Goal: Task Accomplishment & Management: Use online tool/utility

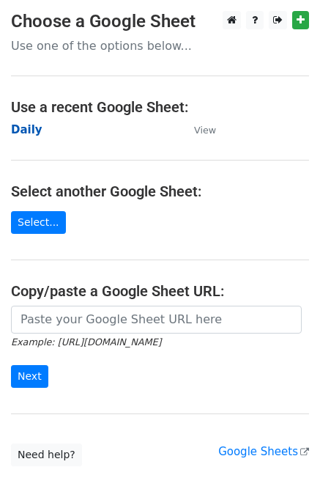
click at [21, 124] on strong "Daily" at bounding box center [27, 129] width 32 height 13
click at [26, 133] on strong "Daily" at bounding box center [27, 129] width 32 height 13
click at [24, 128] on strong "Daily" at bounding box center [27, 129] width 32 height 13
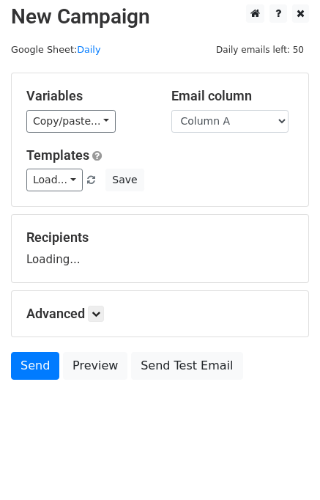
scroll to position [9, 0]
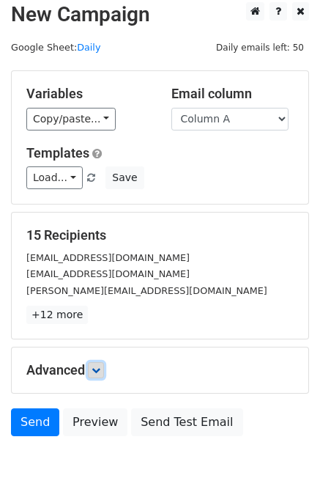
click at [94, 370] on link at bounding box center [96, 370] width 16 height 16
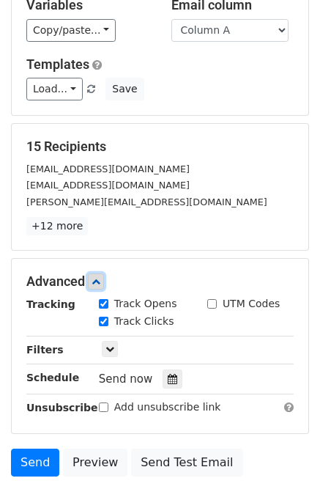
scroll to position [191, 0]
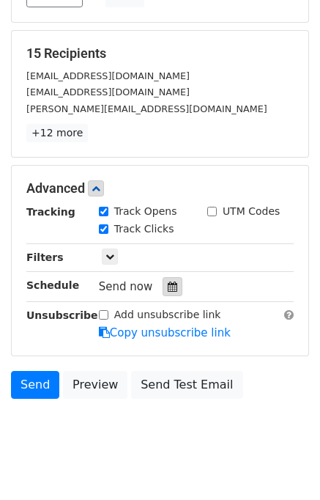
click at [168, 287] on icon at bounding box center [173, 287] width 10 height 10
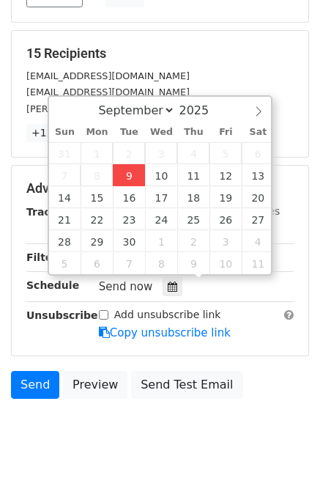
type input "2025-09-09 12:39"
type input "39"
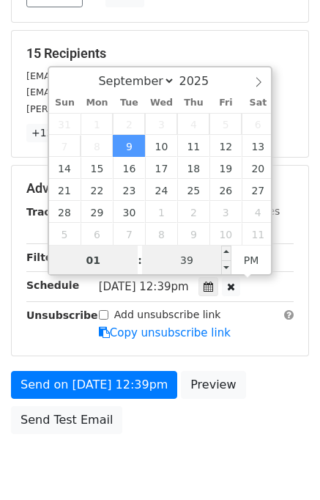
type input "01"
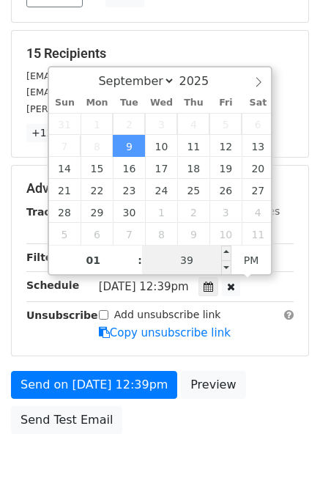
type input "2025-09-09 13:39"
click at [191, 261] on input "39" at bounding box center [186, 260] width 89 height 29
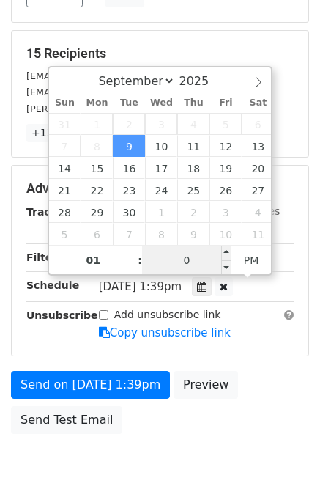
type input "00"
click at [191, 261] on input "00" at bounding box center [186, 260] width 89 height 29
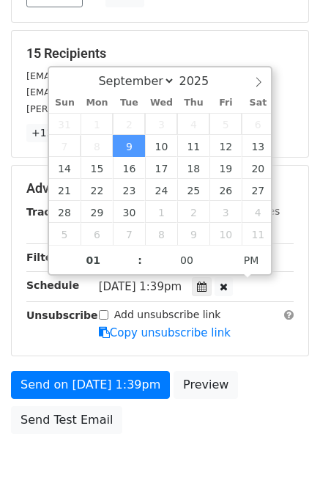
type input "2025-09-09 13:00"
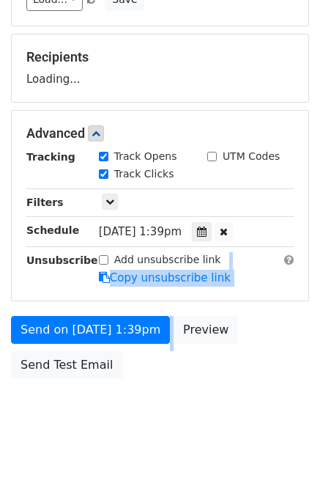
drag, startPoint x: 229, startPoint y: 331, endPoint x: 250, endPoint y: 372, distance: 46.2
click at [250, 372] on form "Variables Copy/paste... {{Column A}} {{Column B}} {{Column C}} {{Column D}} {{C…" at bounding box center [160, 139] width 298 height 494
click at [251, 374] on div "Send on Sep 9 at 1:00pm Preview Send Test Email" at bounding box center [160, 351] width 320 height 70
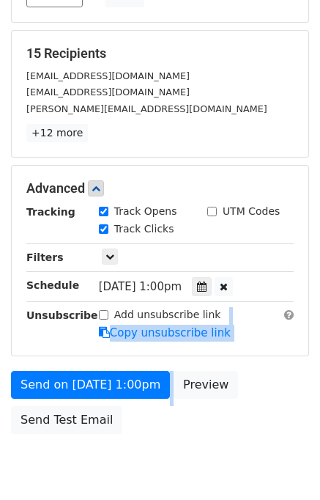
click at [288, 416] on div "Send on Sep 9 at 1:00pm Preview Send Test Email" at bounding box center [160, 406] width 320 height 70
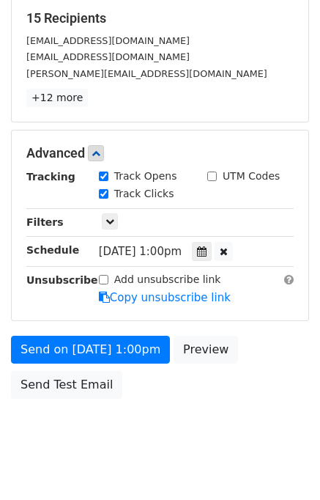
scroll to position [246, 0]
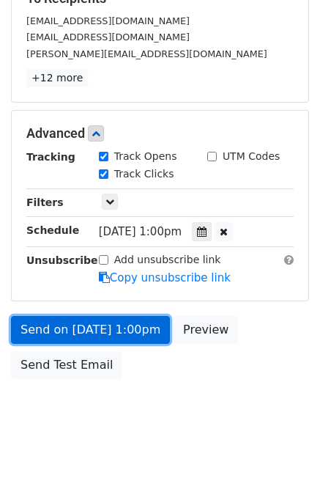
click at [34, 327] on link "Send on Sep 9 at 1:00pm" at bounding box center [90, 330] width 159 height 28
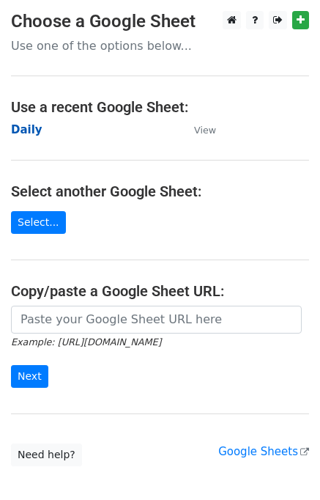
click at [27, 130] on strong "Daily" at bounding box center [27, 129] width 32 height 13
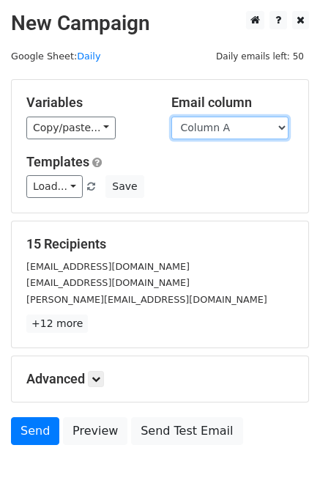
click at [208, 131] on select "Column A Column B Column C Column D Column E" at bounding box center [230, 128] width 117 height 23
select select "Column B"
click at [172, 117] on select "Column A Column B Column C Column D Column E" at bounding box center [230, 128] width 117 height 23
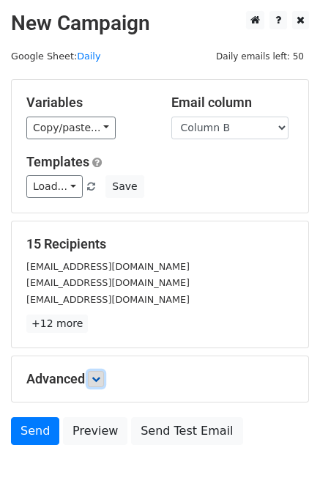
click at [103, 377] on link at bounding box center [96, 379] width 16 height 16
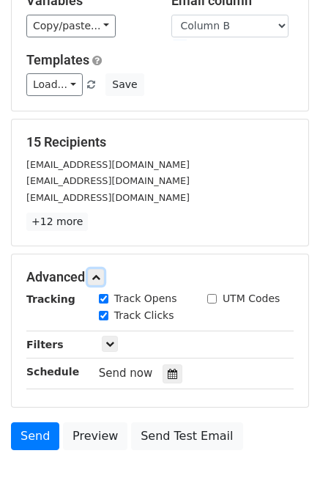
scroll to position [189, 0]
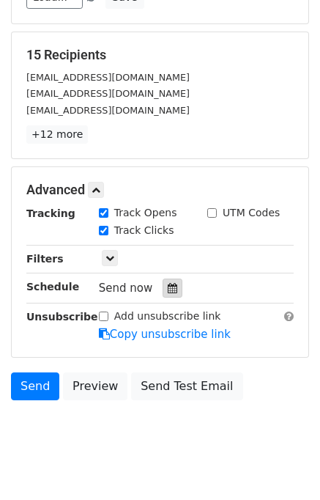
click at [168, 287] on icon at bounding box center [173, 288] width 10 height 10
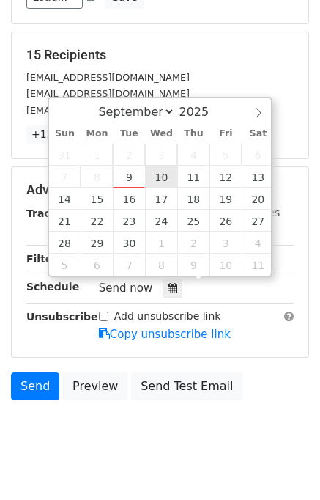
type input "2025-09-10 12:00"
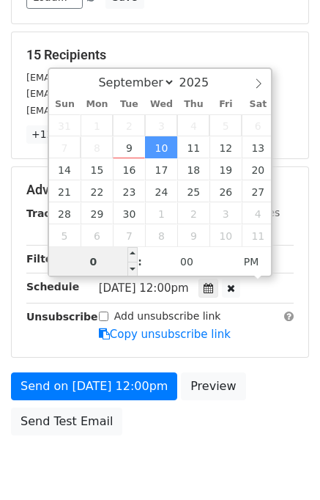
type input "02"
type input "2025-09-10 14:00"
click at [259, 386] on div "Send on Sep 10 at 12:00pm Preview Send Test Email" at bounding box center [160, 407] width 320 height 70
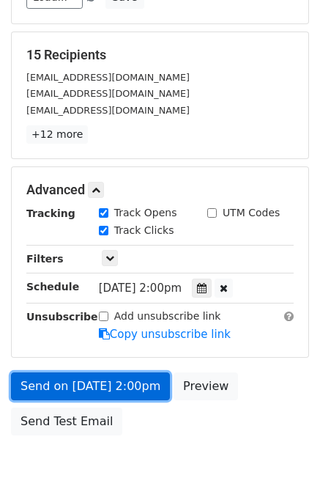
click at [114, 380] on link "Send on Sep 10 at 2:00pm" at bounding box center [90, 386] width 159 height 28
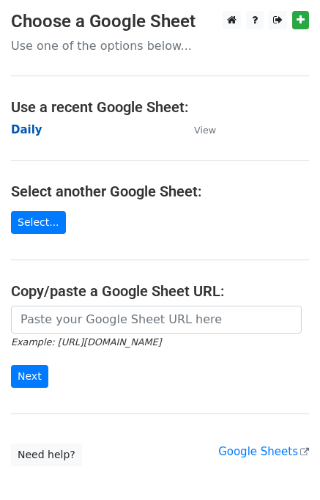
click at [29, 134] on strong "Daily" at bounding box center [27, 129] width 32 height 13
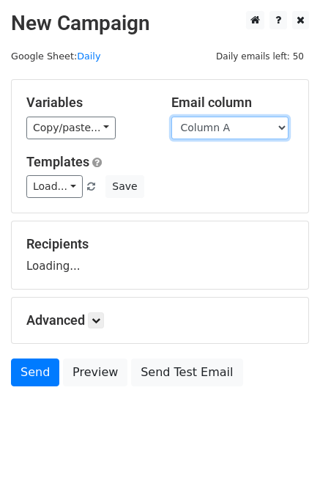
click at [205, 131] on select "Column A Column B Column C Column D Column E" at bounding box center [230, 128] width 117 height 23
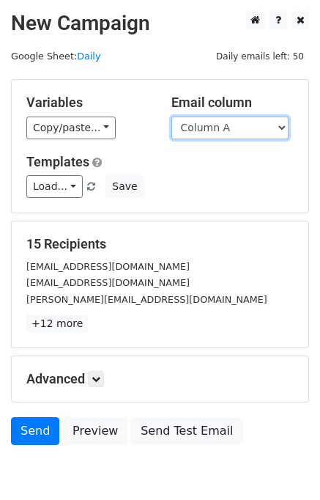
drag, startPoint x: 214, startPoint y: 128, endPoint x: 216, endPoint y: 136, distance: 8.4
click at [214, 128] on select "Column A Column B Column C Column D Column E" at bounding box center [230, 128] width 117 height 23
select select "Column C"
click at [172, 117] on select "Column A Column B Column C Column D Column E" at bounding box center [230, 128] width 117 height 23
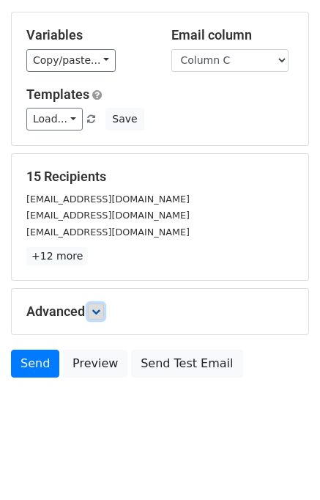
click at [100, 310] on icon at bounding box center [96, 311] width 9 height 9
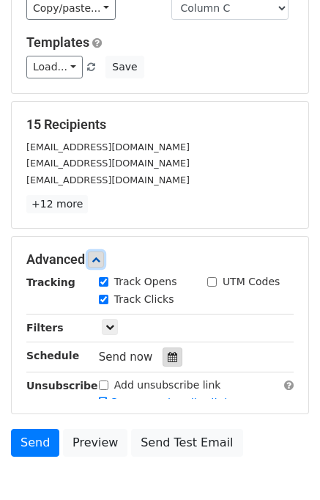
scroll to position [188, 0]
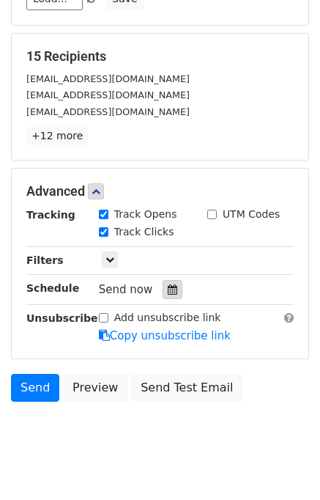
click at [168, 284] on icon at bounding box center [173, 289] width 10 height 10
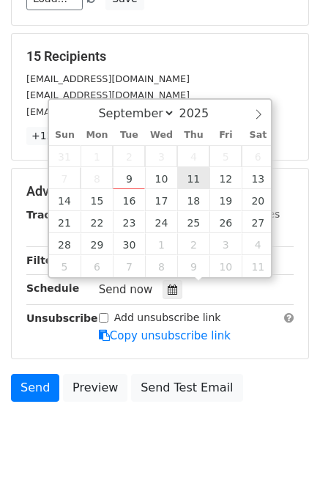
type input "2025-09-11 12:00"
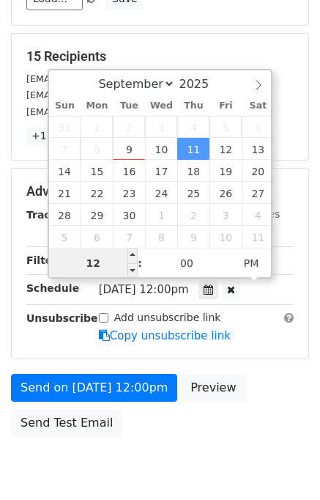
scroll to position [187, 0]
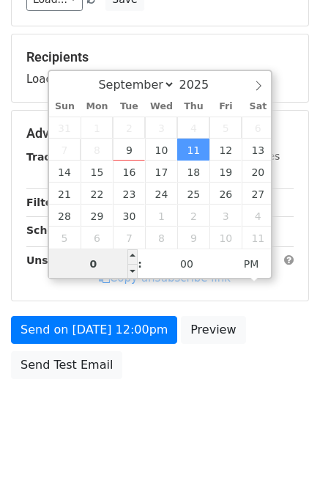
type input "03"
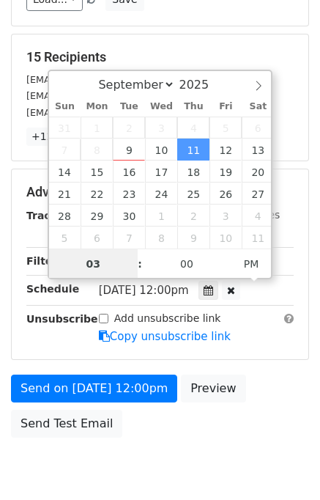
scroll to position [188, 0]
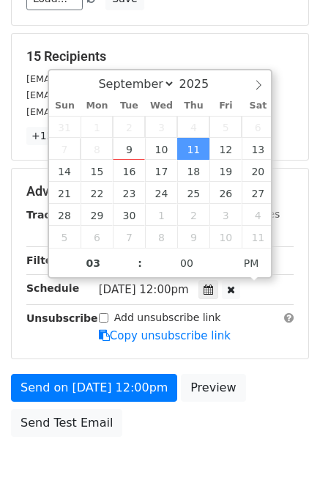
type input "2025-09-11 15:00"
click at [283, 392] on div "Send on Sep 11 at 12:00pm Preview Send Test Email" at bounding box center [160, 409] width 320 height 70
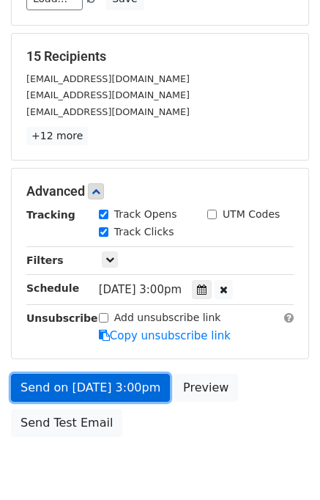
click at [97, 389] on link "Send on Sep 11 at 3:00pm" at bounding box center [90, 388] width 159 height 28
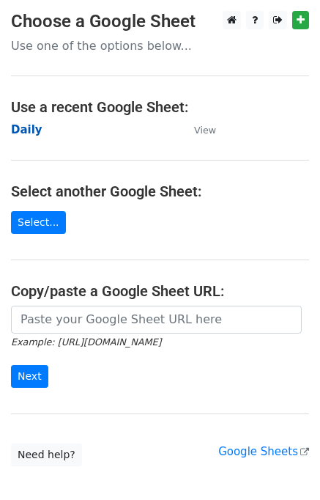
click at [23, 131] on strong "Daily" at bounding box center [27, 129] width 32 height 13
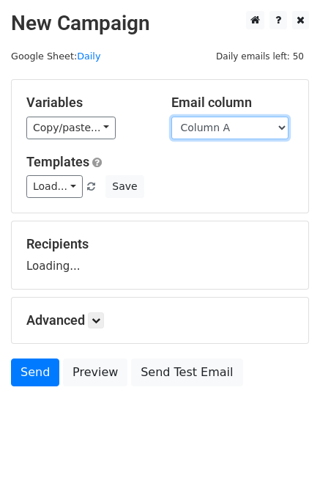
click at [251, 130] on select "Column A Column B Column C Column D Column E" at bounding box center [230, 128] width 117 height 23
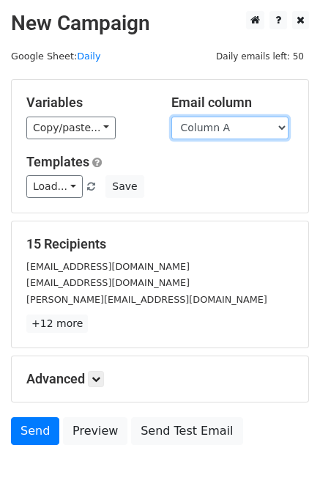
click at [232, 129] on select "Column A Column B Column C Column D Column E" at bounding box center [230, 128] width 117 height 23
select select "Column D"
click at [172, 117] on select "Column A Column B Column C Column D Column E" at bounding box center [230, 128] width 117 height 23
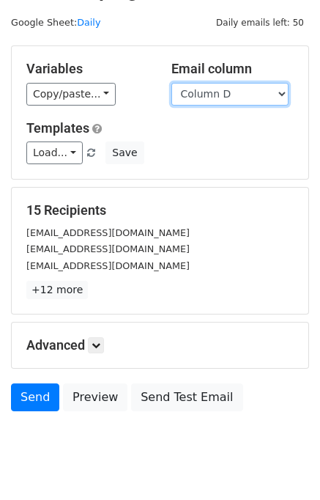
scroll to position [67, 0]
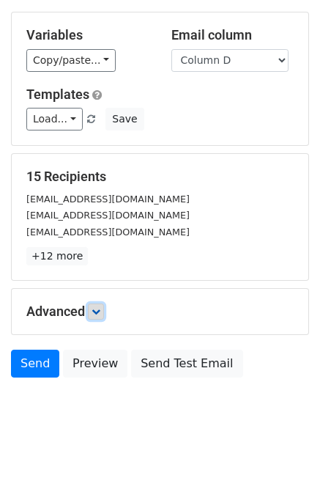
click at [103, 306] on link at bounding box center [96, 312] width 16 height 16
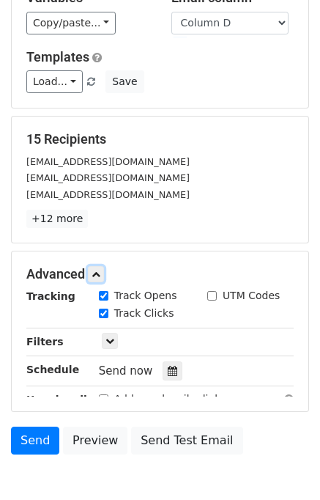
scroll to position [164, 0]
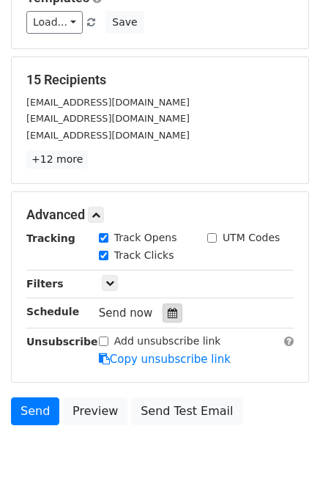
click at [168, 311] on icon at bounding box center [173, 313] width 10 height 10
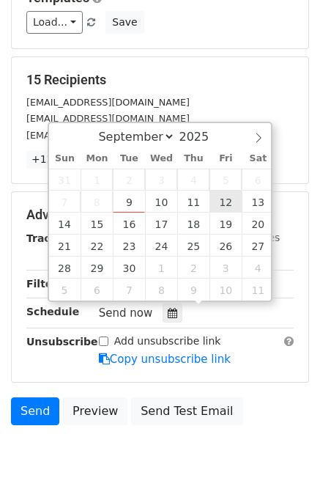
type input "2025-09-12 12:00"
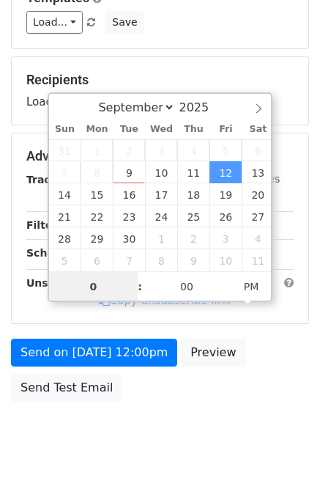
type input "04"
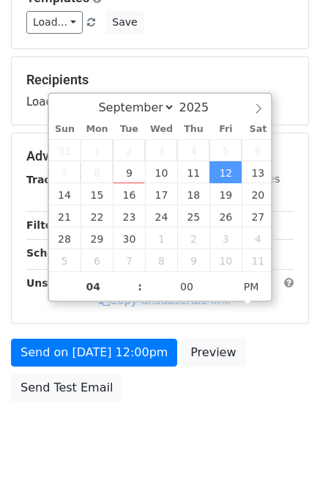
drag, startPoint x: 117, startPoint y: 305, endPoint x: 120, endPoint y: 314, distance: 9.3
click at [117, 306] on div "Advanced Tracking Track Opens UTM Codes Track Clicks Filters Only include sprea…" at bounding box center [160, 228] width 297 height 190
type input "2025-09-12 16:00"
click at [120, 312] on div "Advanced Tracking Track Opens UTM Codes Track Clicks Filters Only include sprea…" at bounding box center [160, 228] width 297 height 190
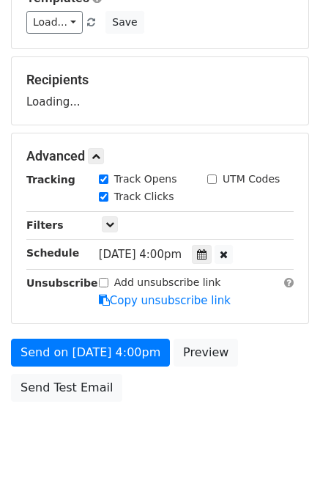
click at [263, 405] on body "New Campaign Daily emails left: 50 Google Sheet: Daily Variables Copy/paste... …" at bounding box center [160, 157] width 320 height 621
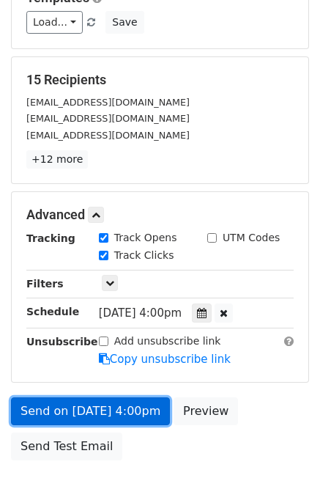
click at [83, 404] on link "Send on Sep 12 at 4:00pm" at bounding box center [90, 411] width 159 height 28
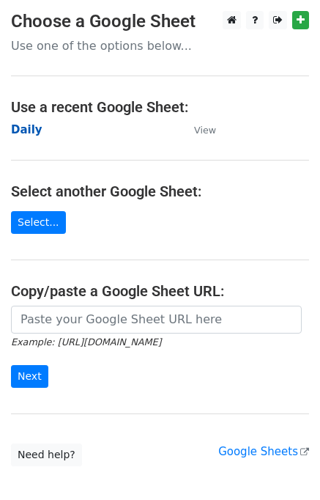
click at [29, 126] on strong "Daily" at bounding box center [27, 129] width 32 height 13
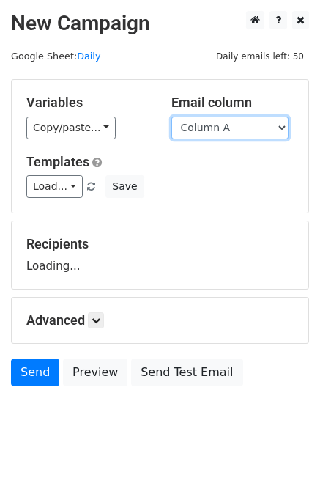
click at [224, 130] on select "Column A Column B Column C Column D Column E" at bounding box center [230, 128] width 117 height 23
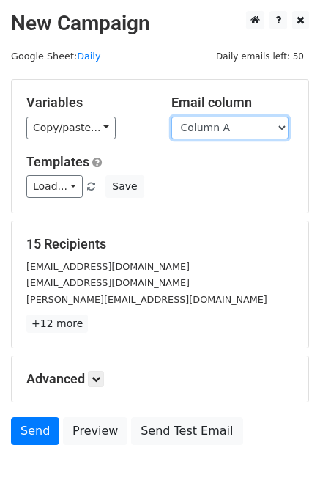
click at [223, 123] on select "Column A Column B Column C Column D Column E" at bounding box center [230, 128] width 117 height 23
select select "Column E"
click at [172, 117] on select "Column A Column B Column C Column D Column E" at bounding box center [230, 128] width 117 height 23
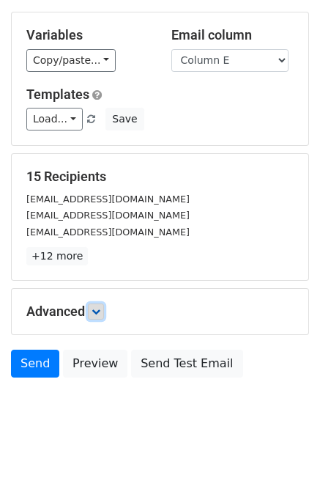
click at [98, 312] on icon at bounding box center [96, 311] width 9 height 9
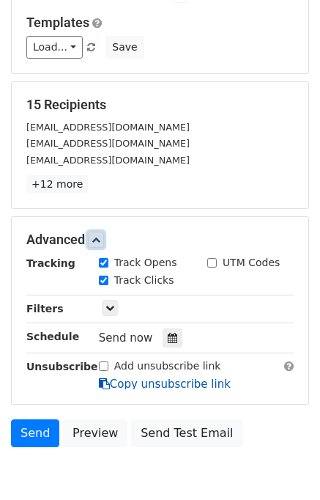
scroll to position [211, 0]
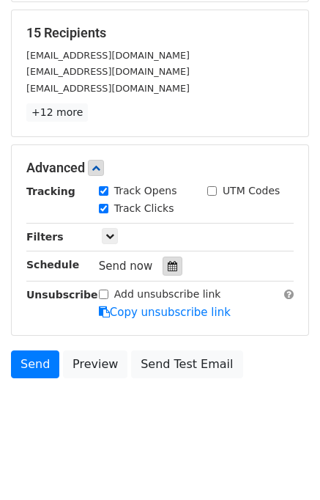
click at [163, 265] on div at bounding box center [173, 266] width 20 height 19
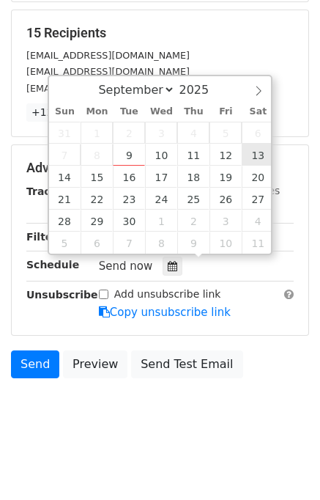
type input "[DATE] 12:00"
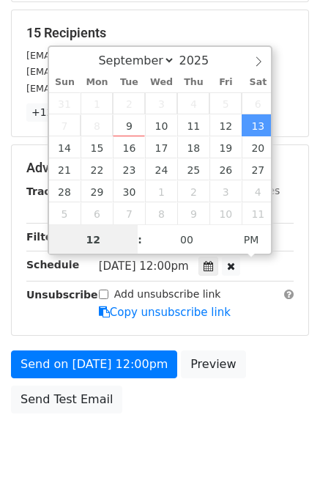
scroll to position [187, 0]
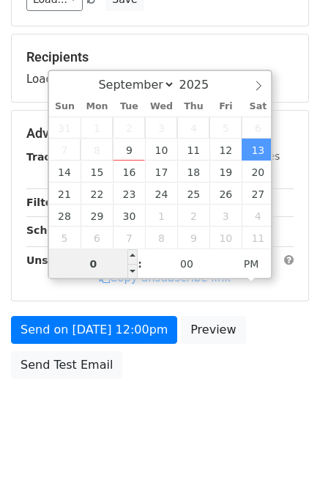
type input "05"
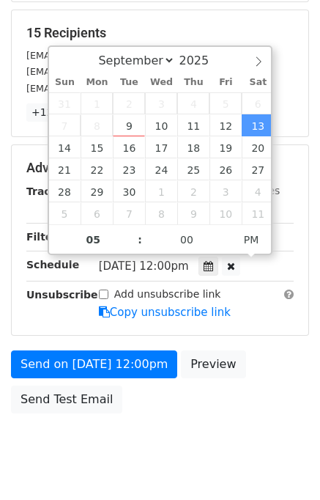
type input "[DATE] 17:00"
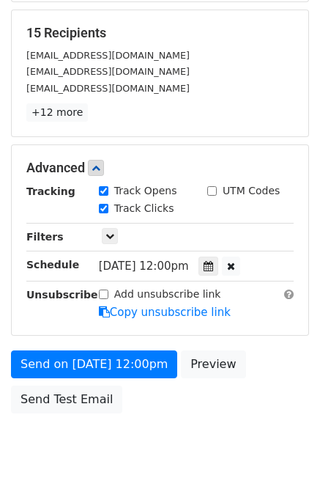
click at [291, 395] on div "Send on [DATE] 12:00pm Preview Send Test Email" at bounding box center [160, 385] width 320 height 70
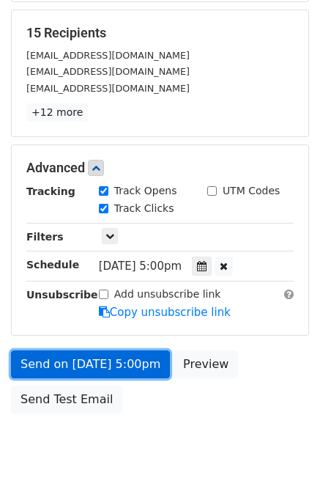
click at [110, 364] on link "Send on [DATE] 5:00pm" at bounding box center [90, 364] width 159 height 28
